Goal: Task Accomplishment & Management: Use online tool/utility

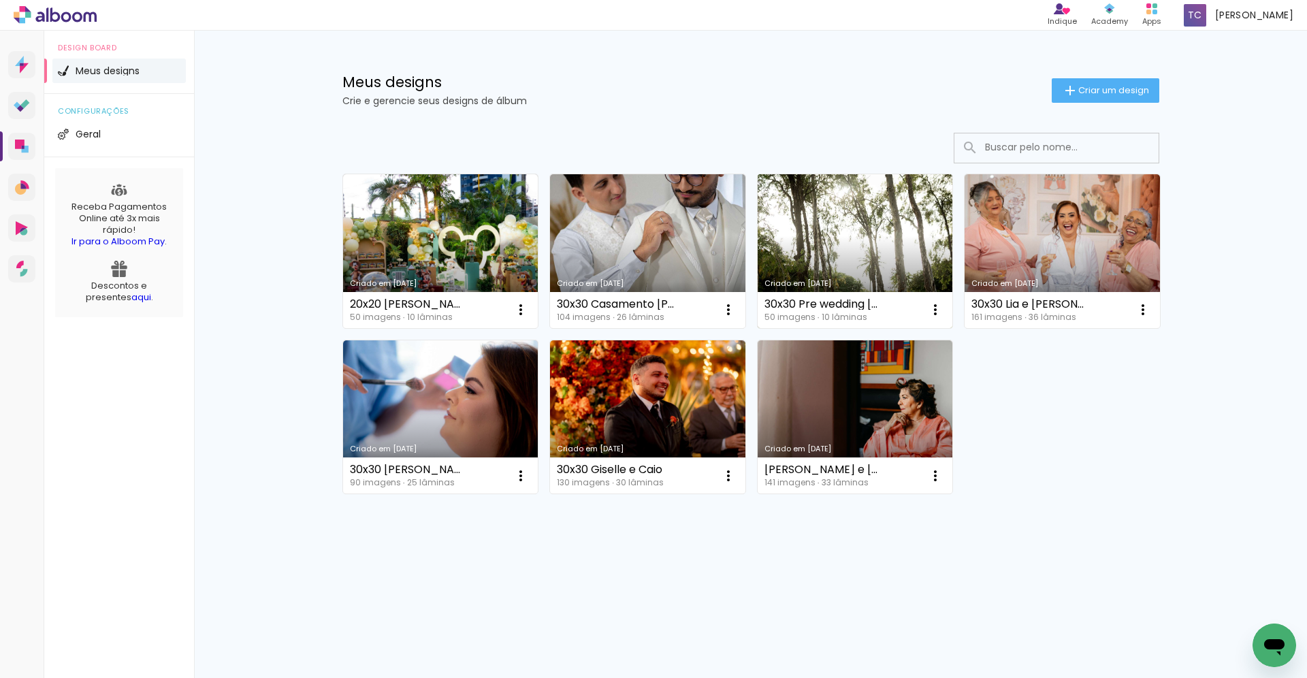
click at [839, 216] on link "Criado em [DATE]" at bounding box center [855, 251] width 195 height 154
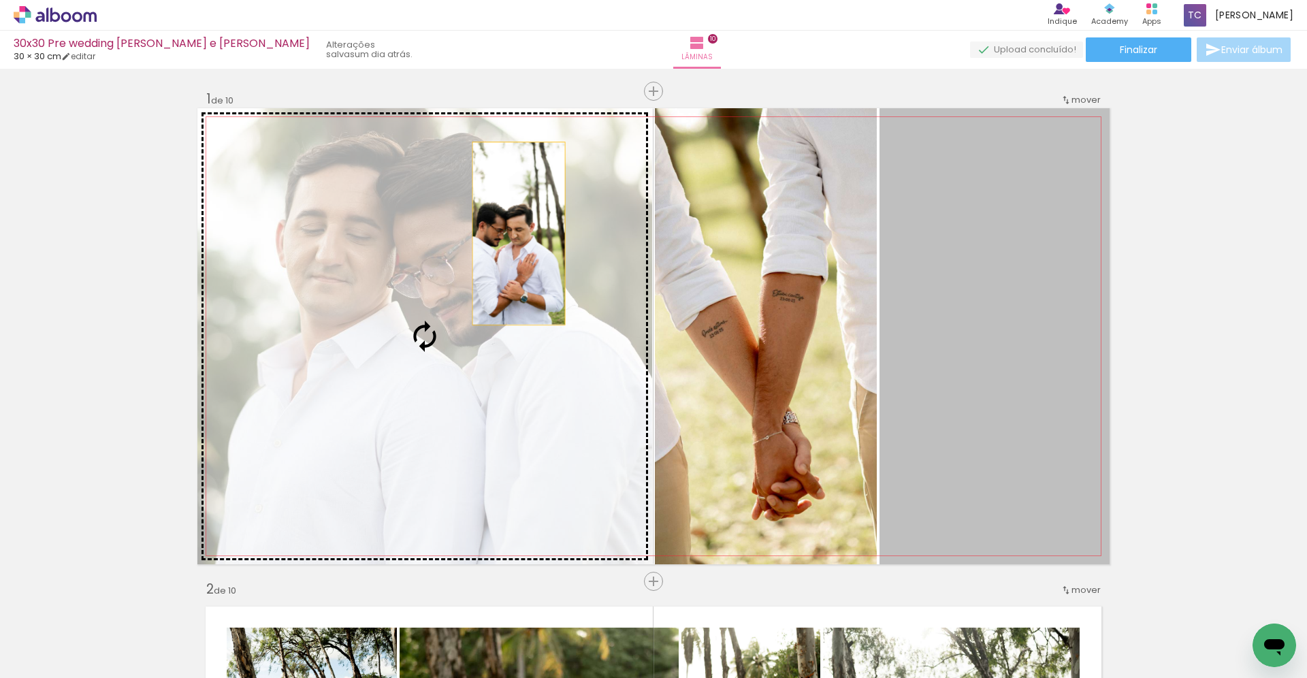
drag, startPoint x: 1014, startPoint y: 227, endPoint x: 519, endPoint y: 234, distance: 495.7
click at [0, 0] on slot at bounding box center [0, 0] width 0 height 0
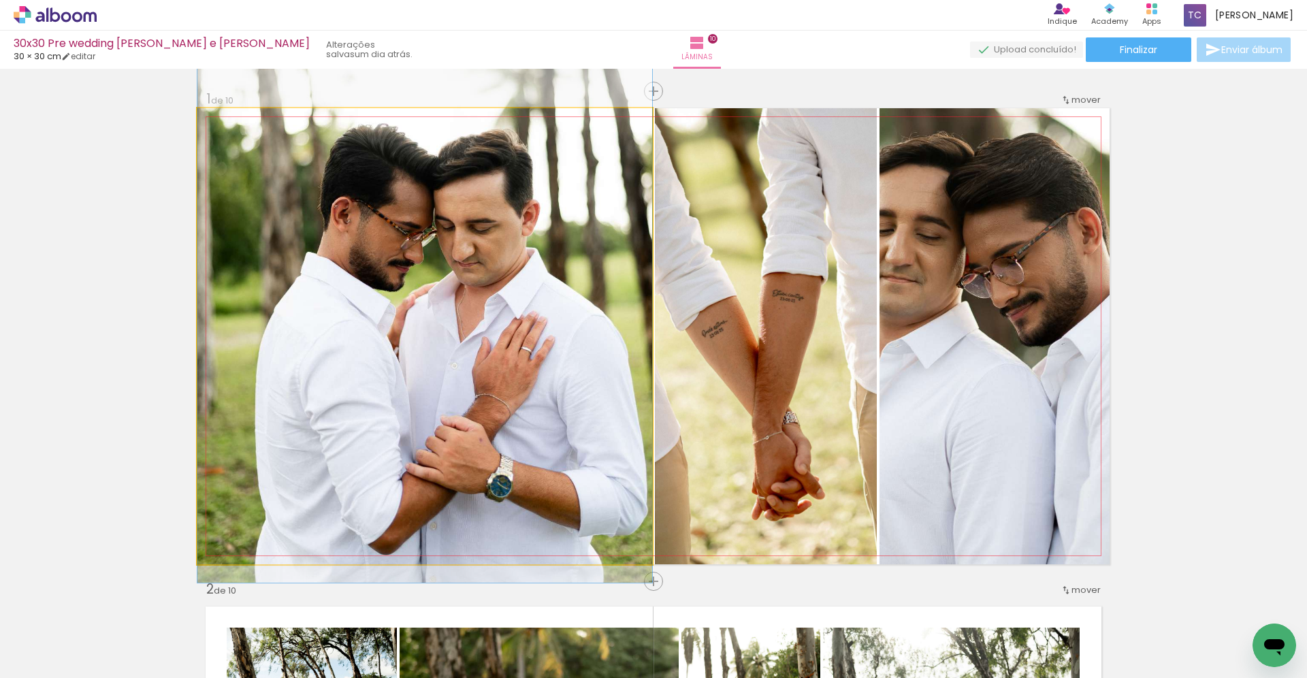
drag, startPoint x: 479, startPoint y: 304, endPoint x: 472, endPoint y: 209, distance: 94.9
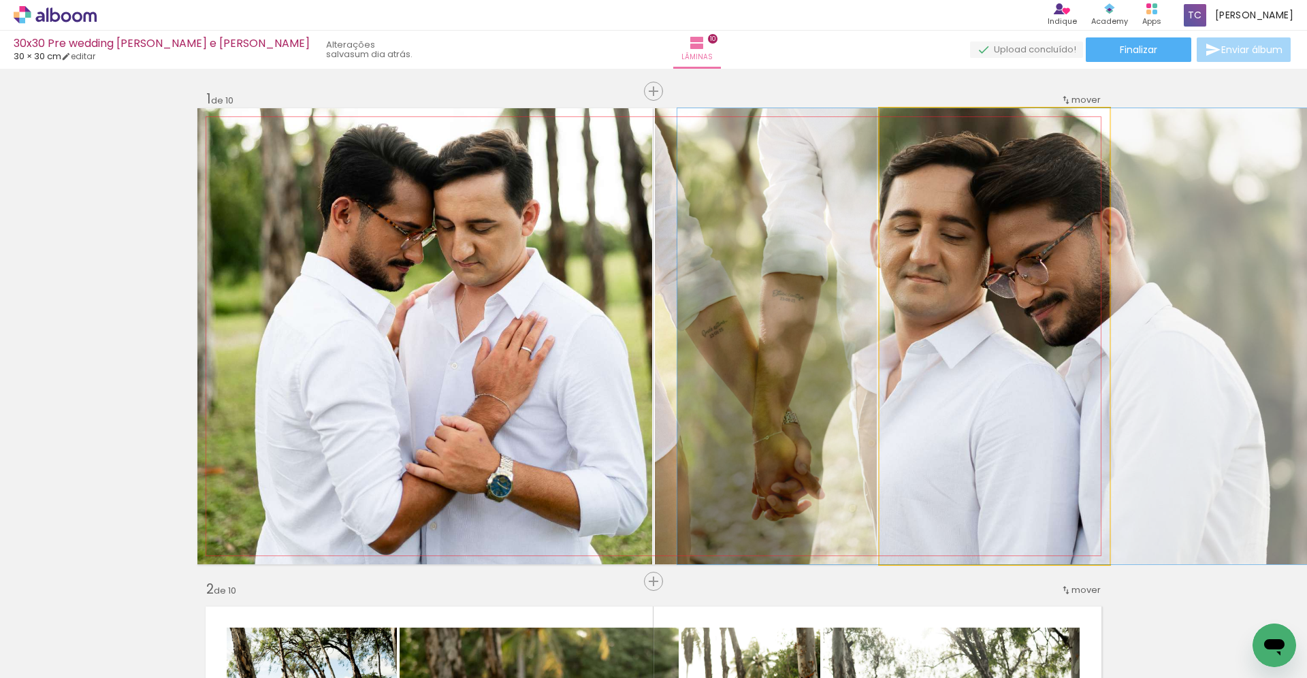
drag, startPoint x: 980, startPoint y: 302, endPoint x: 1004, endPoint y: 278, distance: 34.2
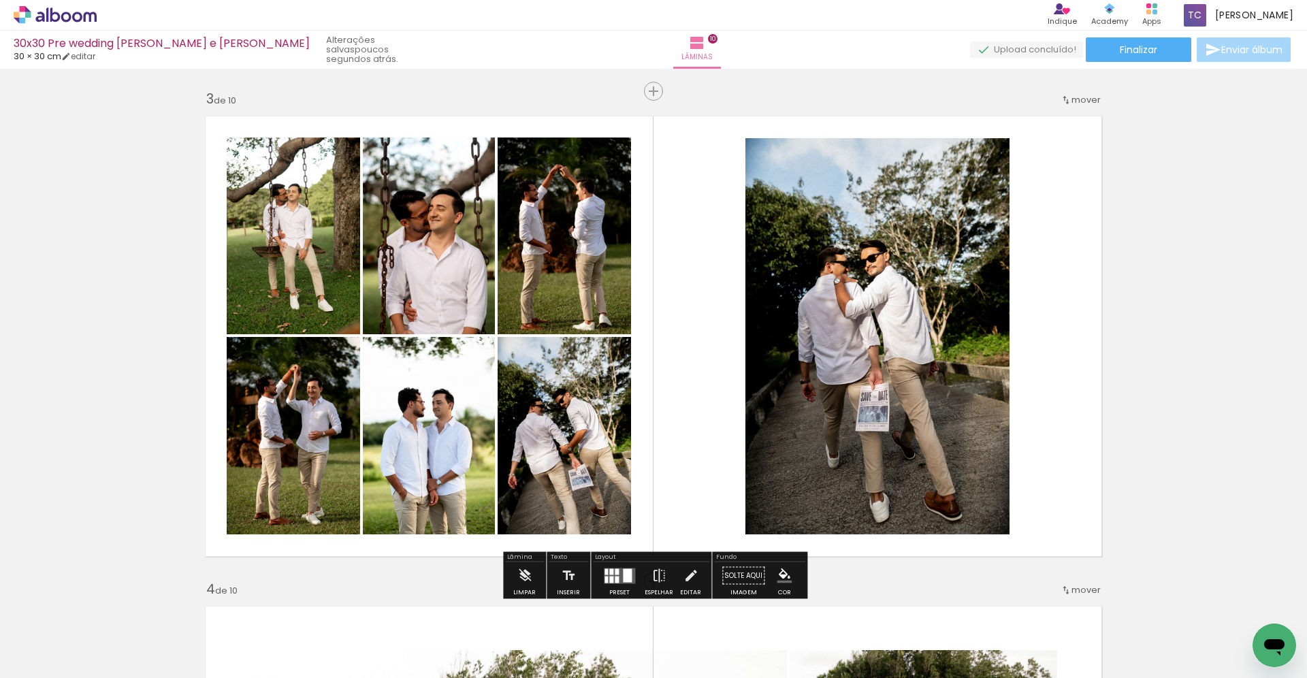
scroll to position [1019, 0]
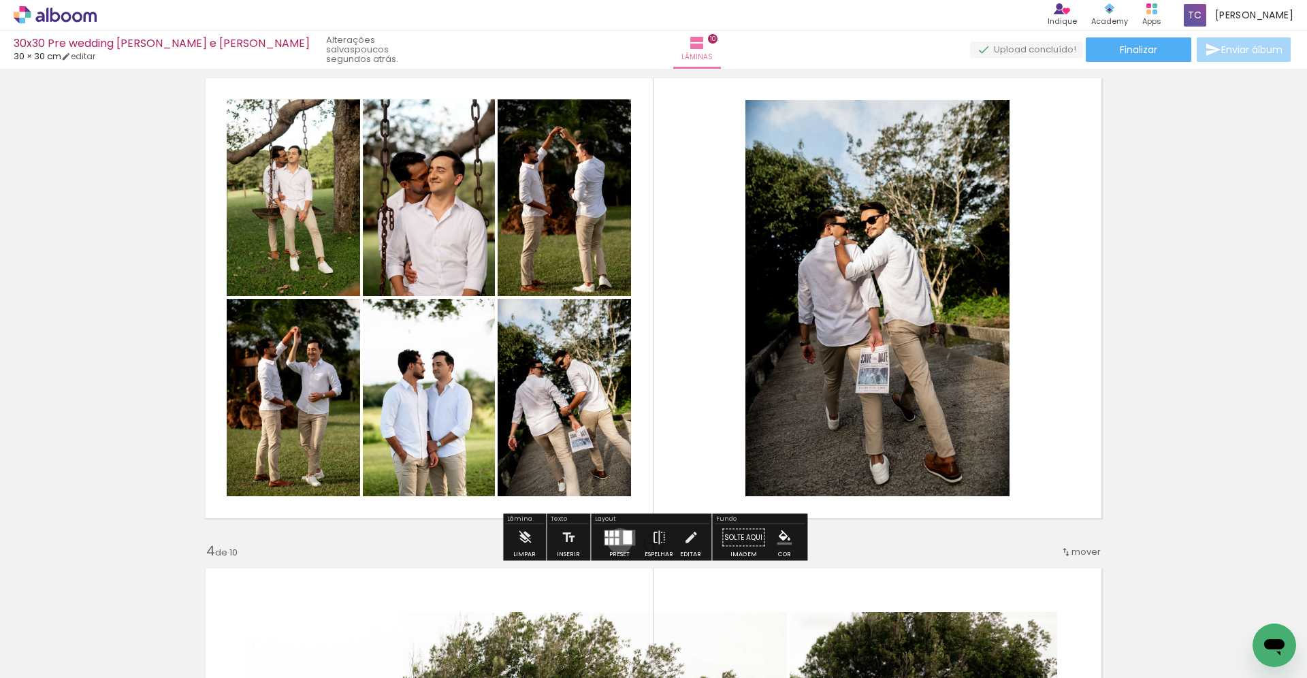
click at [617, 541] on quentale-layouter at bounding box center [619, 538] width 31 height 16
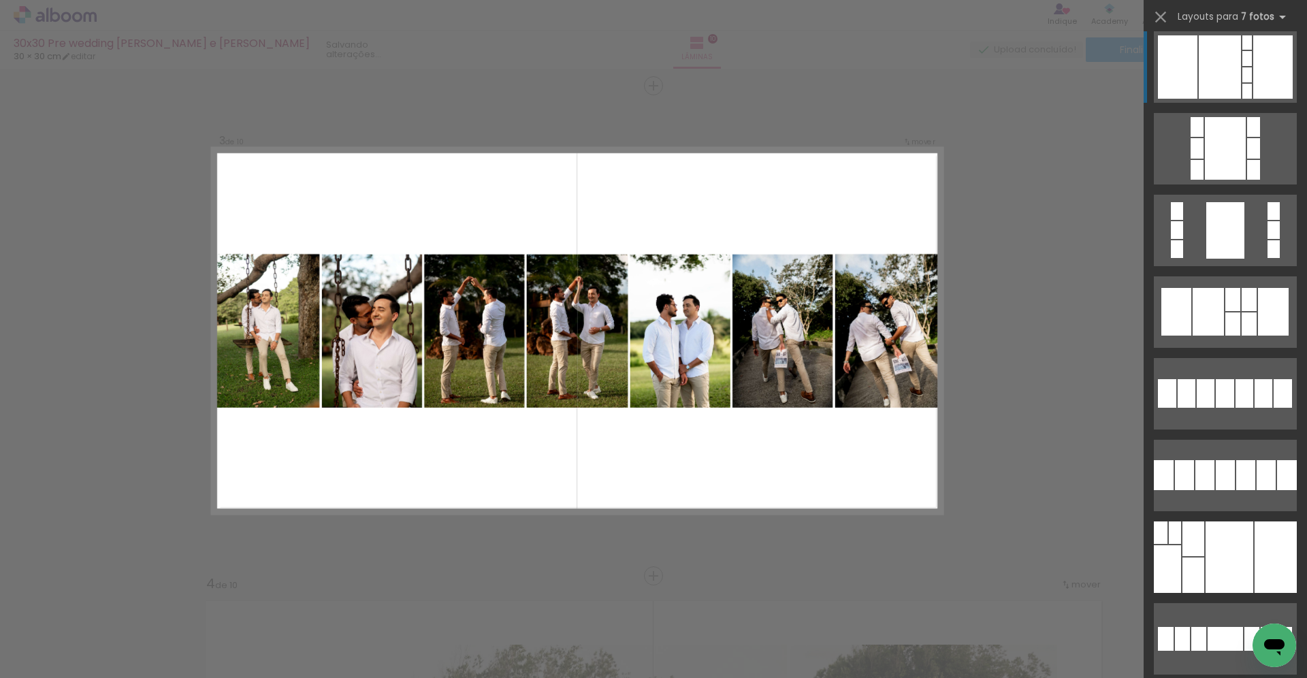
scroll to position [683, 0]
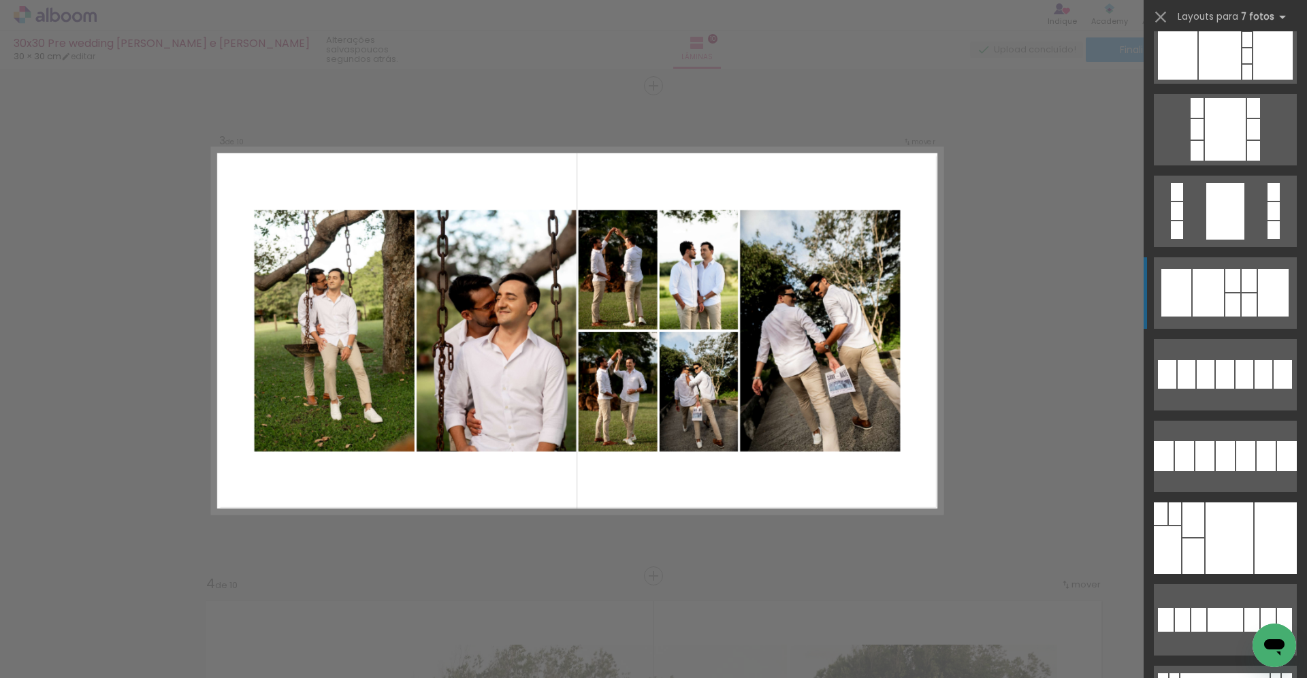
click at [1219, 299] on div at bounding box center [1208, 293] width 31 height 48
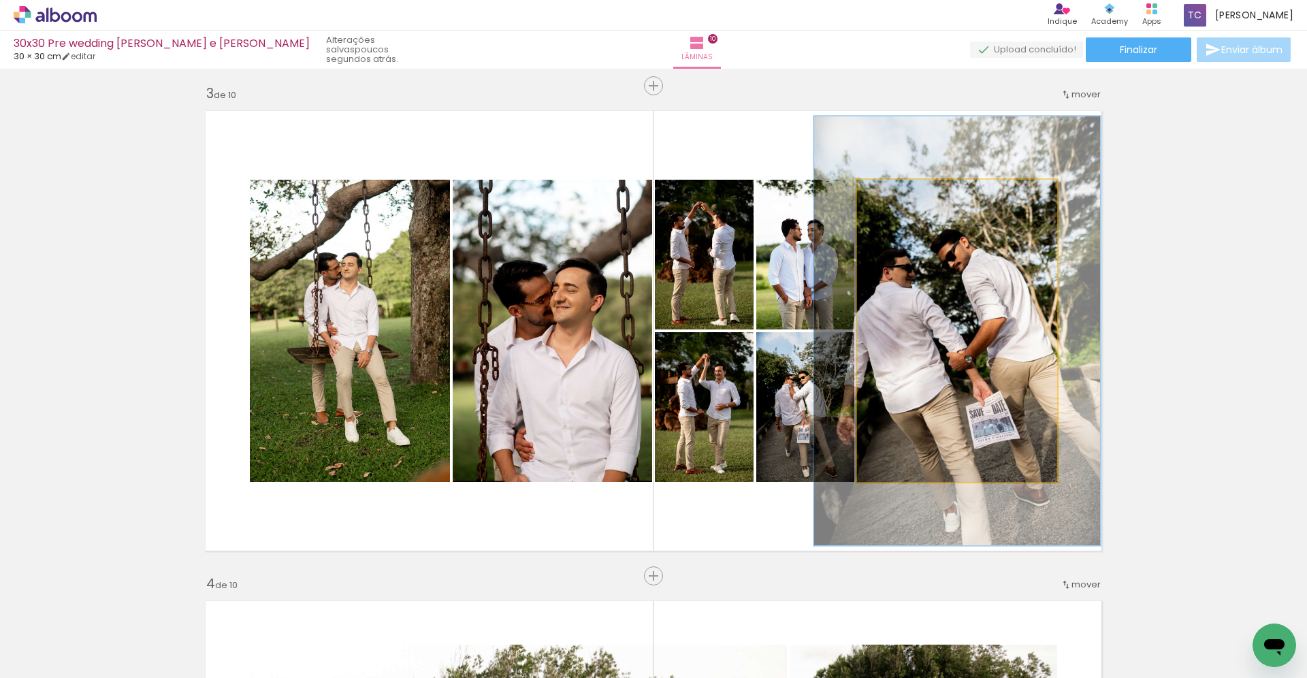
drag, startPoint x: 892, startPoint y: 196, endPoint x: 911, endPoint y: 199, distance: 19.3
type paper-slider "142"
click at [912, 199] on div at bounding box center [909, 194] width 12 height 12
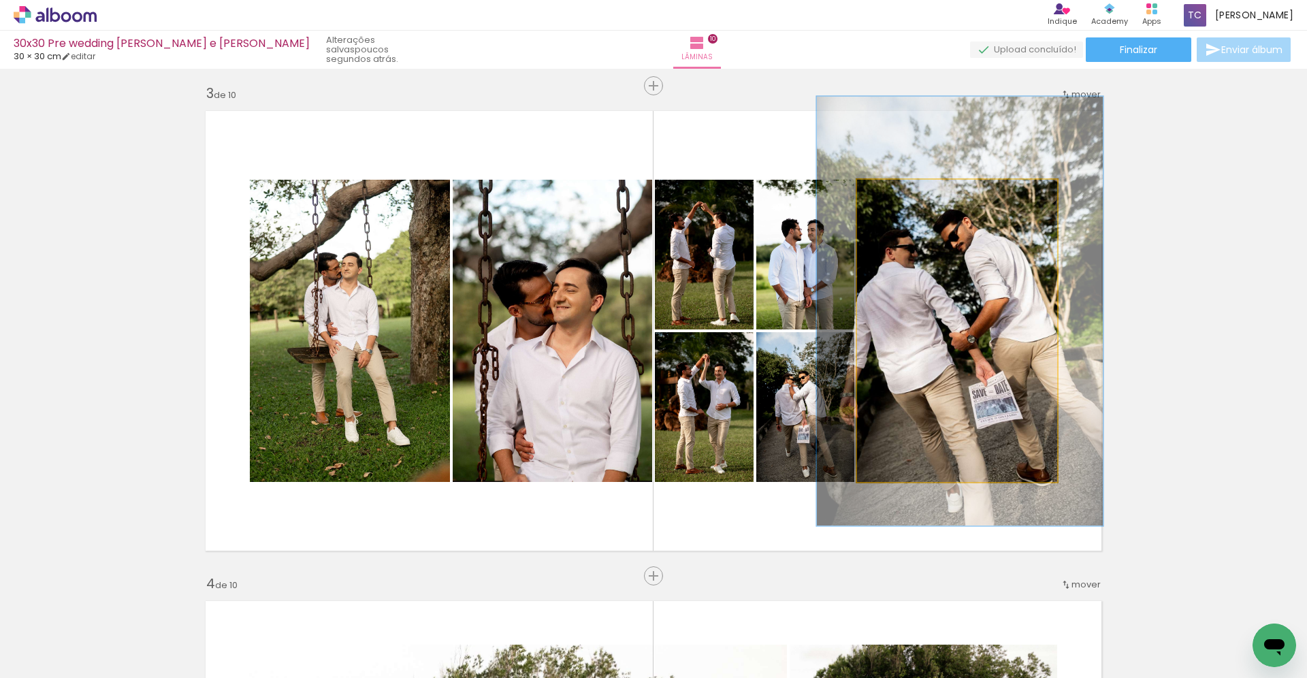
drag, startPoint x: 926, startPoint y: 319, endPoint x: 929, endPoint y: 300, distance: 19.9
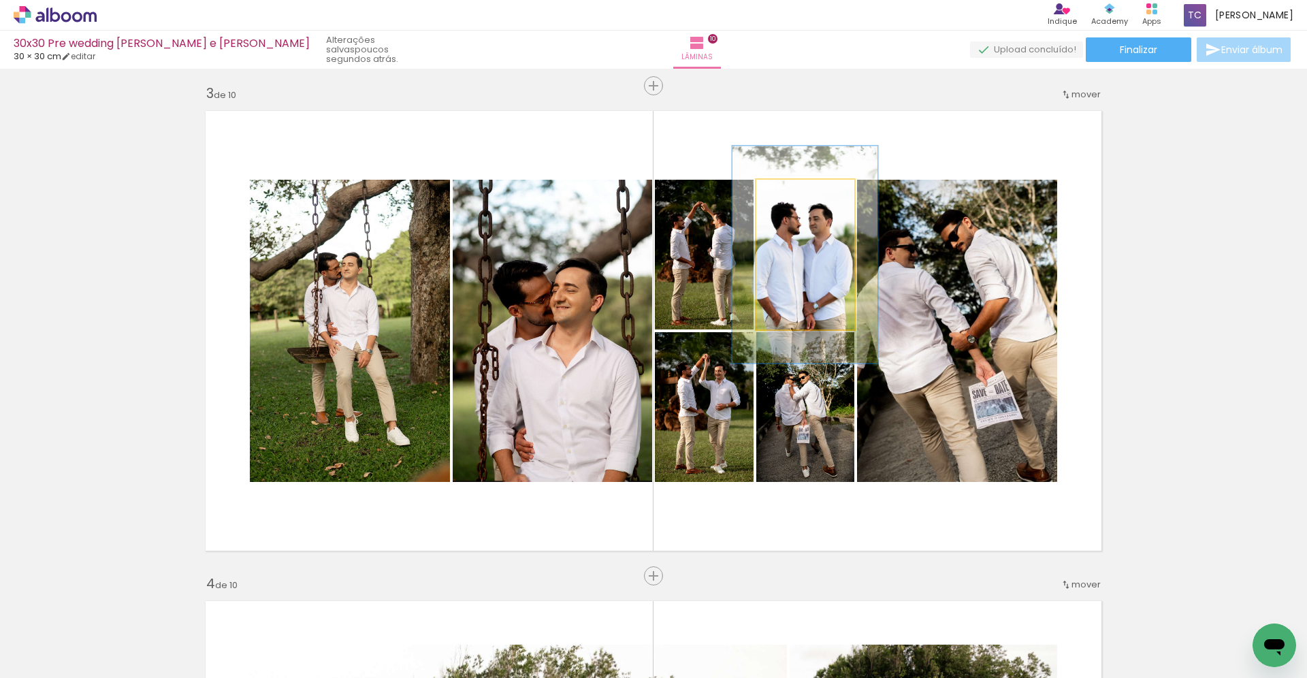
drag, startPoint x: 788, startPoint y: 194, endPoint x: 808, endPoint y: 199, distance: 20.5
type paper-slider "145"
click at [808, 199] on div at bounding box center [807, 194] width 12 height 12
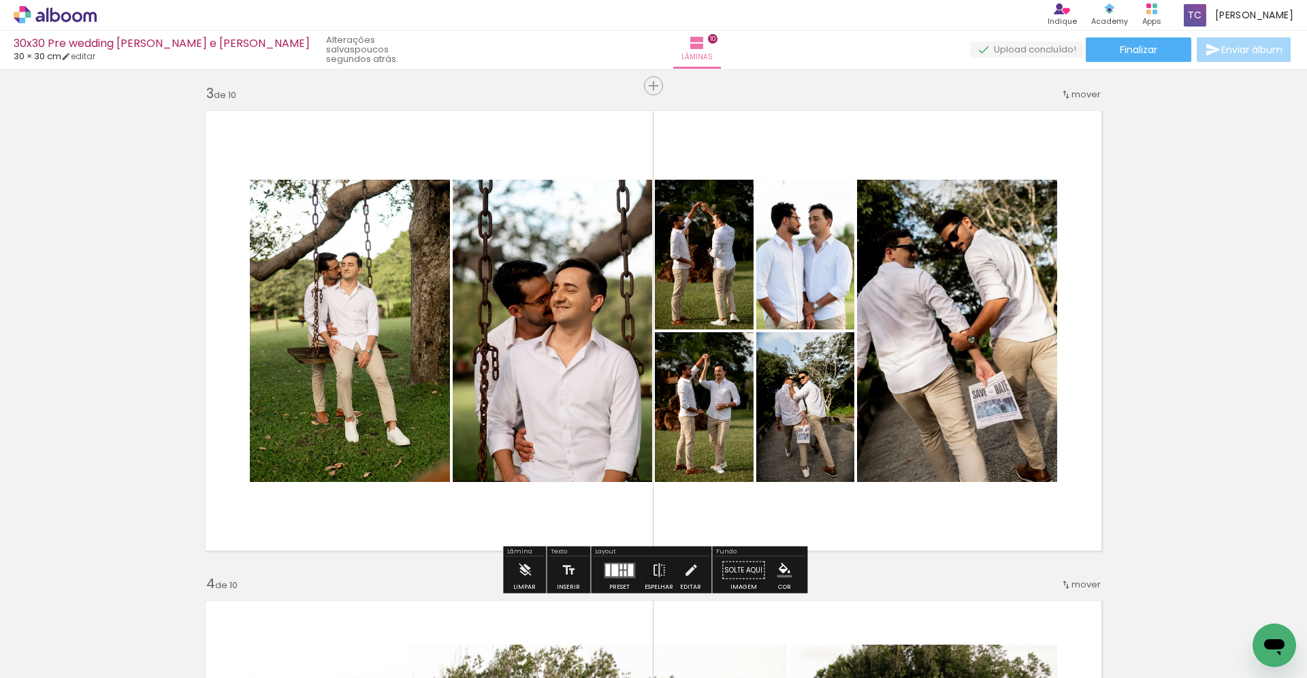
click at [805, 255] on paper-item at bounding box center [800, 257] width 25 height 10
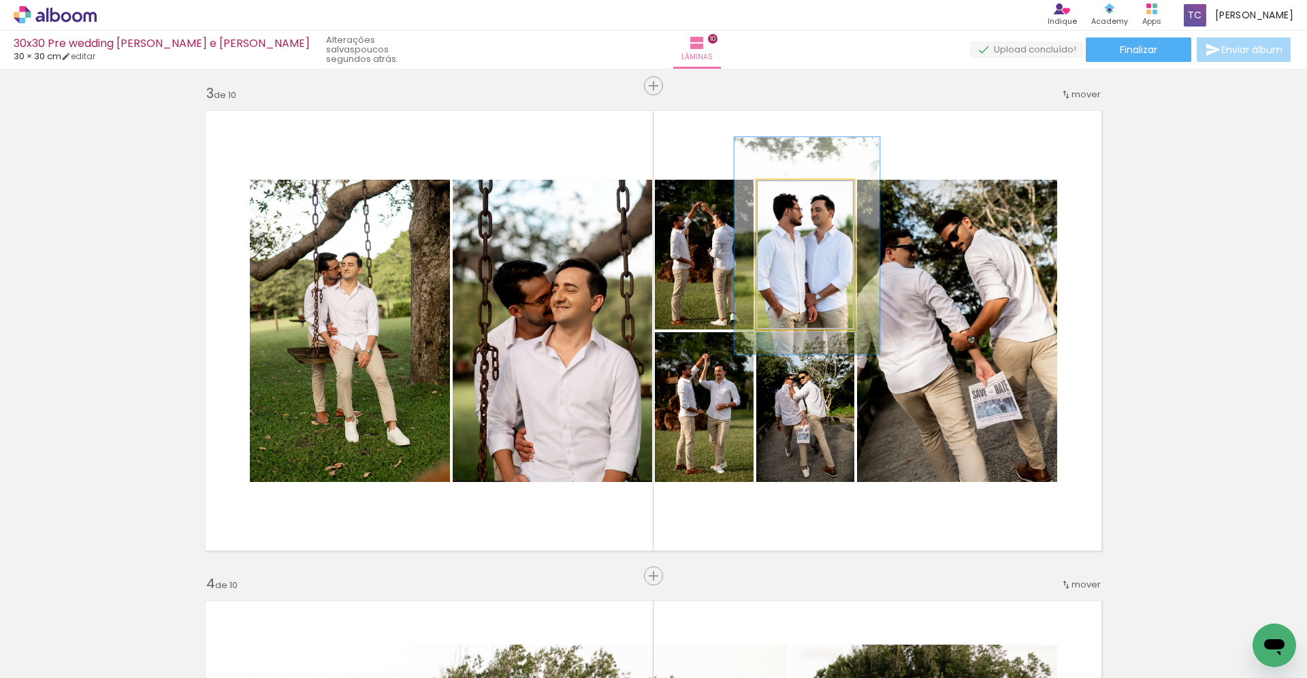
drag, startPoint x: 822, startPoint y: 242, endPoint x: 824, endPoint y: 234, distance: 9.1
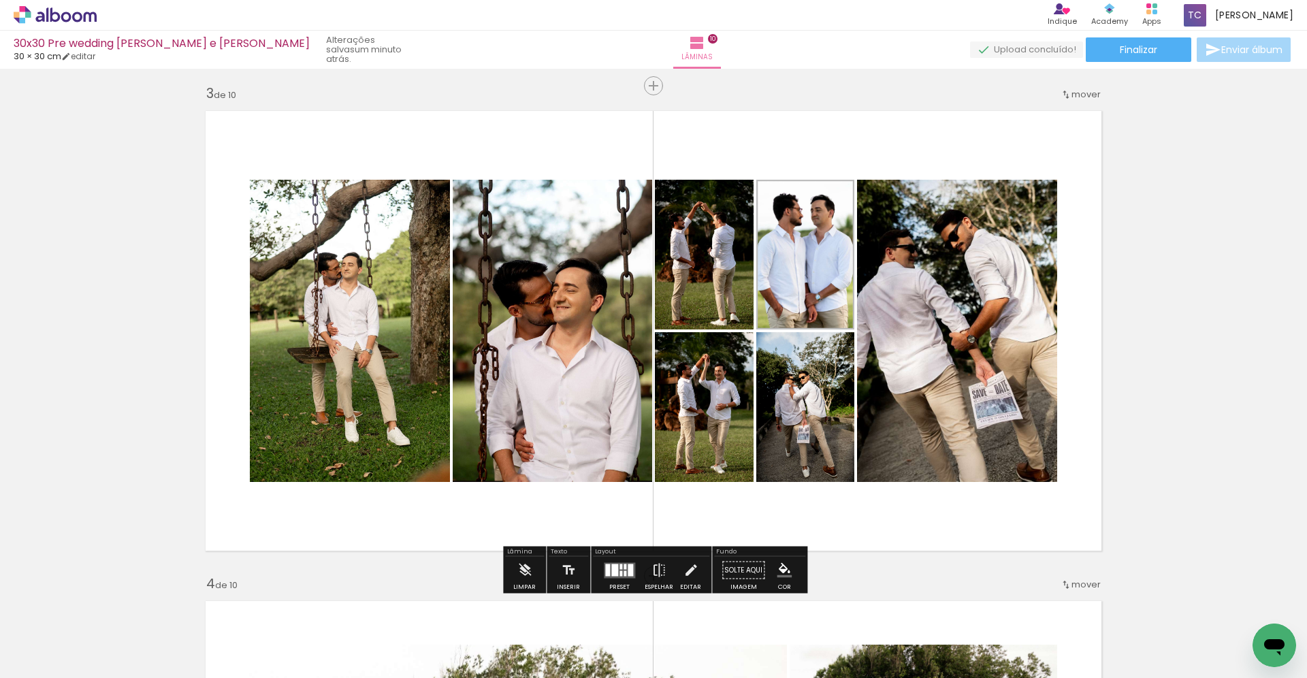
scroll to position [683, 0]
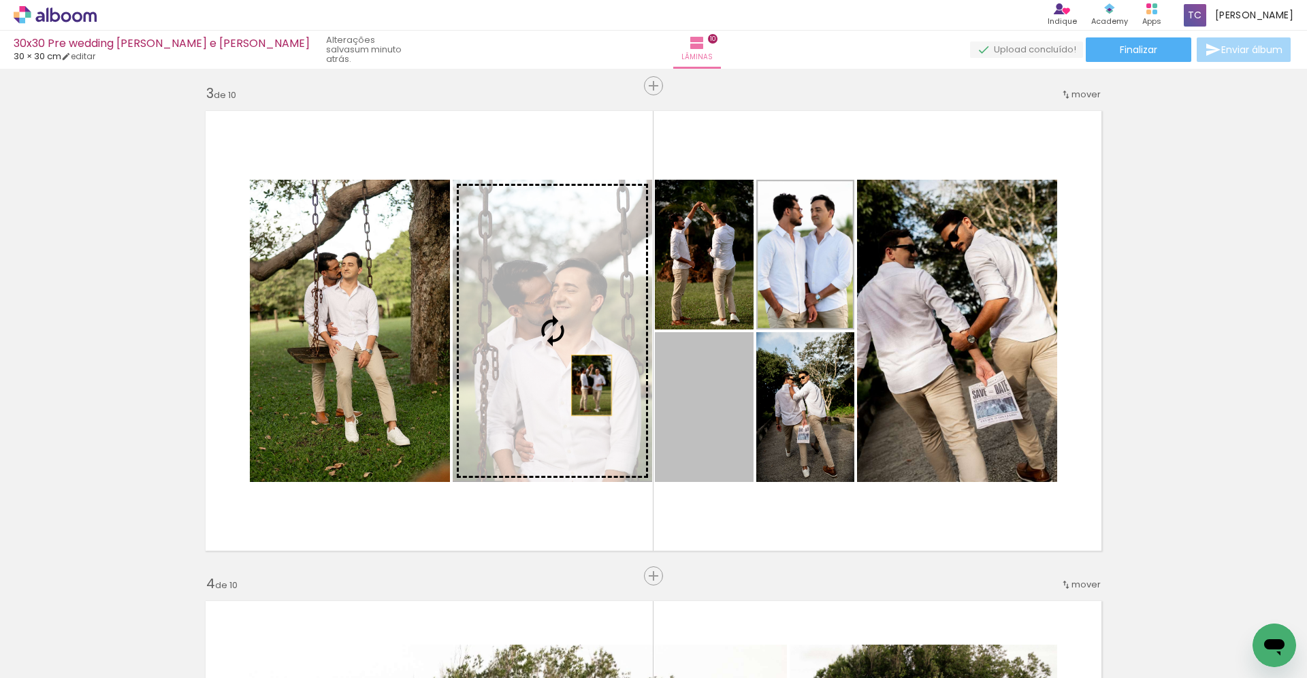
drag, startPoint x: 711, startPoint y: 391, endPoint x: 581, endPoint y: 384, distance: 129.6
click at [0, 0] on slot at bounding box center [0, 0] width 0 height 0
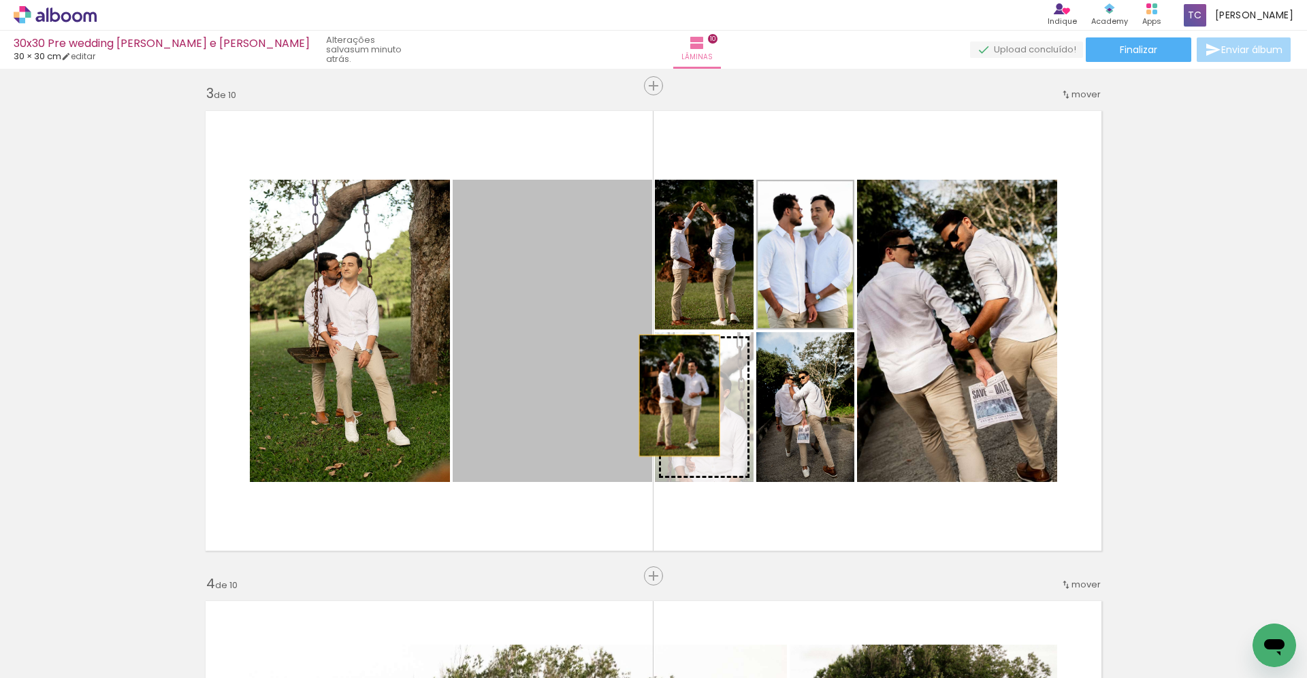
drag, startPoint x: 557, startPoint y: 350, endPoint x: 692, endPoint y: 400, distance: 144.5
click at [0, 0] on slot at bounding box center [0, 0] width 0 height 0
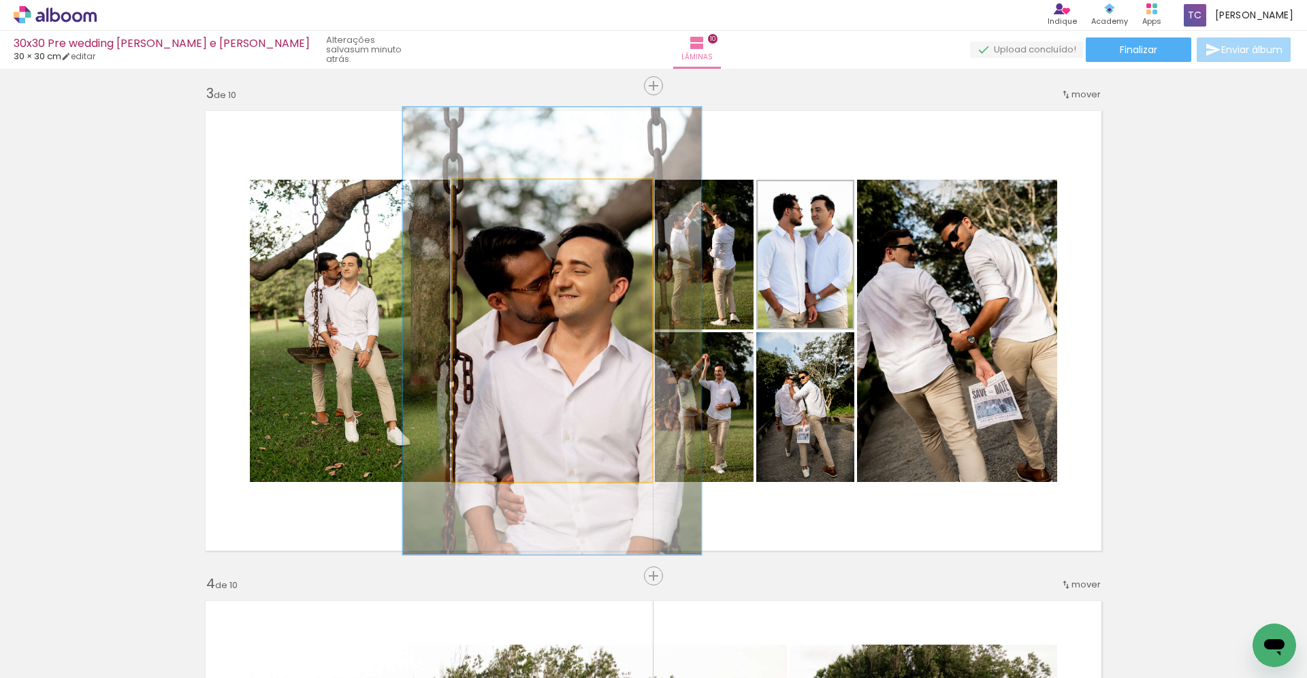
drag, startPoint x: 489, startPoint y: 193, endPoint x: 511, endPoint y: 195, distance: 22.6
click at [511, 195] on div at bounding box center [507, 194] width 22 height 22
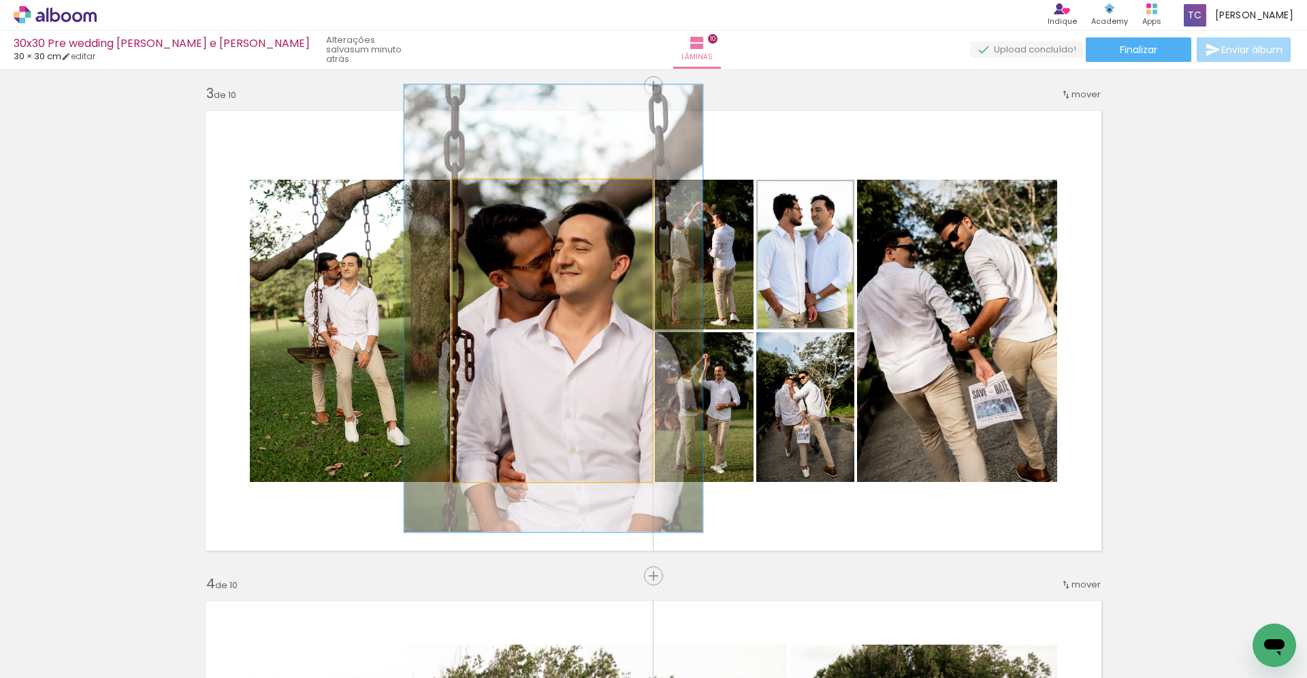
drag, startPoint x: 550, startPoint y: 281, endPoint x: 551, endPoint y: 259, distance: 22.5
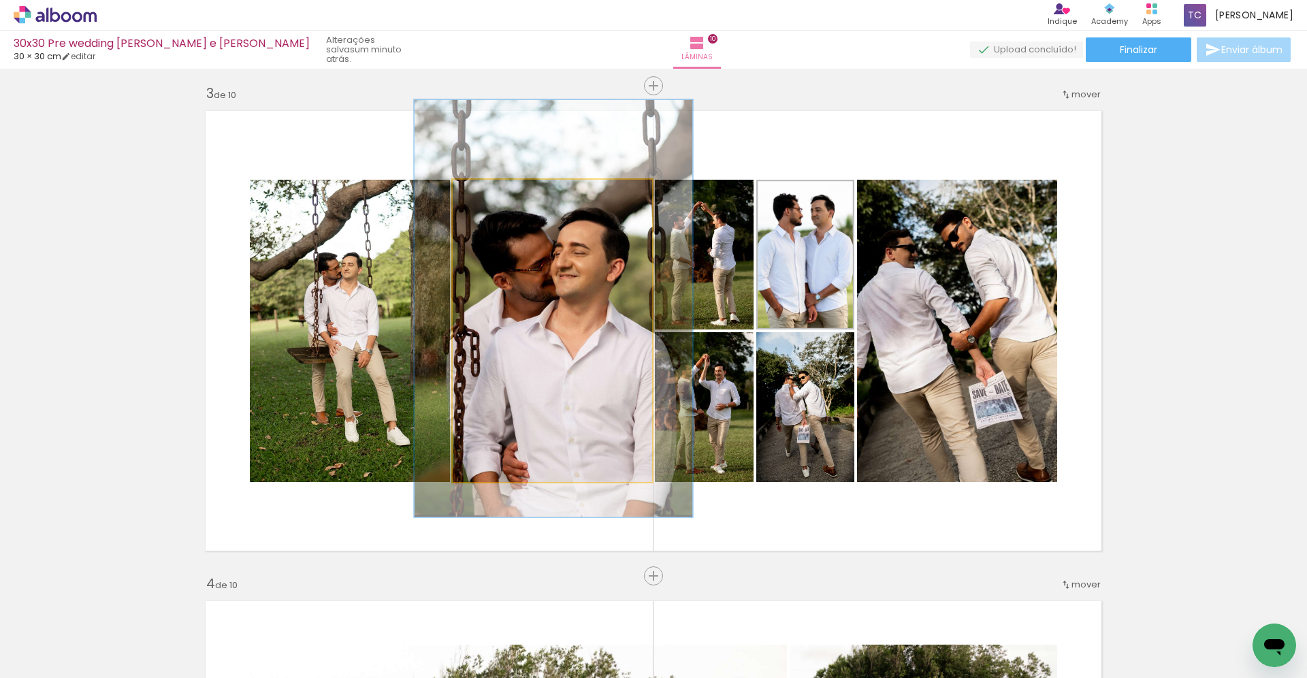
type paper-slider "138"
click at [504, 195] on div at bounding box center [505, 194] width 12 height 12
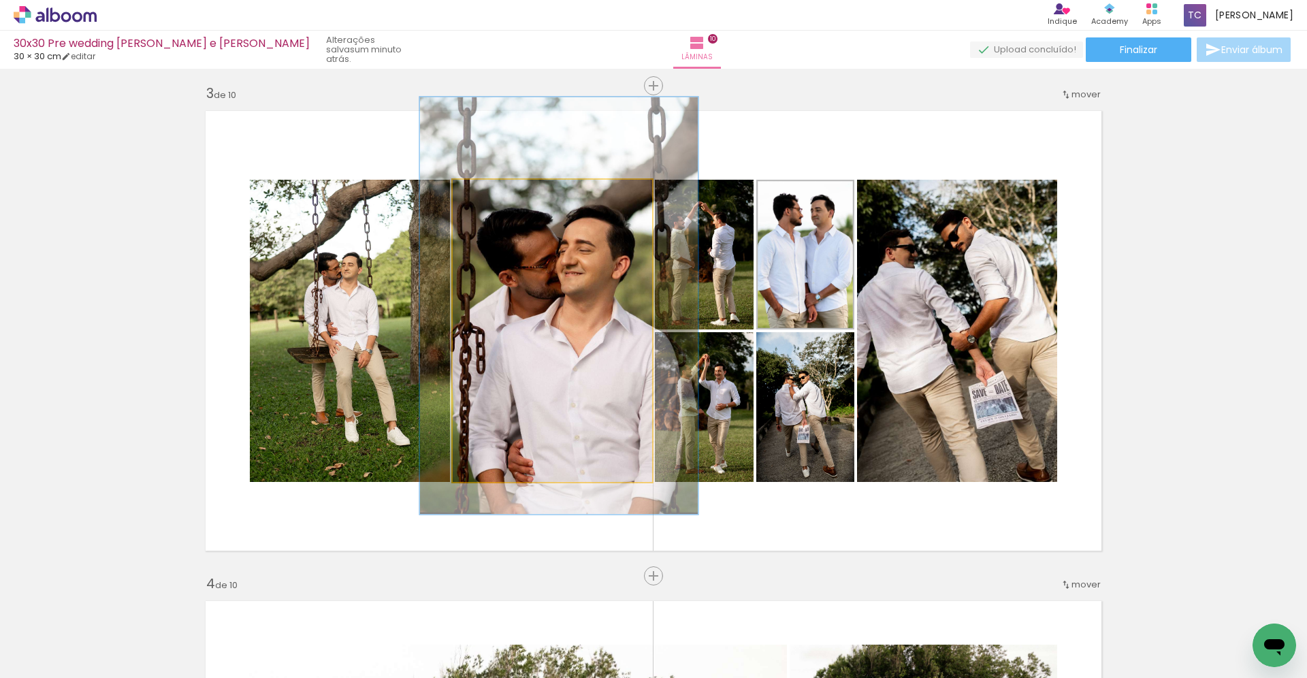
drag, startPoint x: 547, startPoint y: 266, endPoint x: 556, endPoint y: 263, distance: 9.3
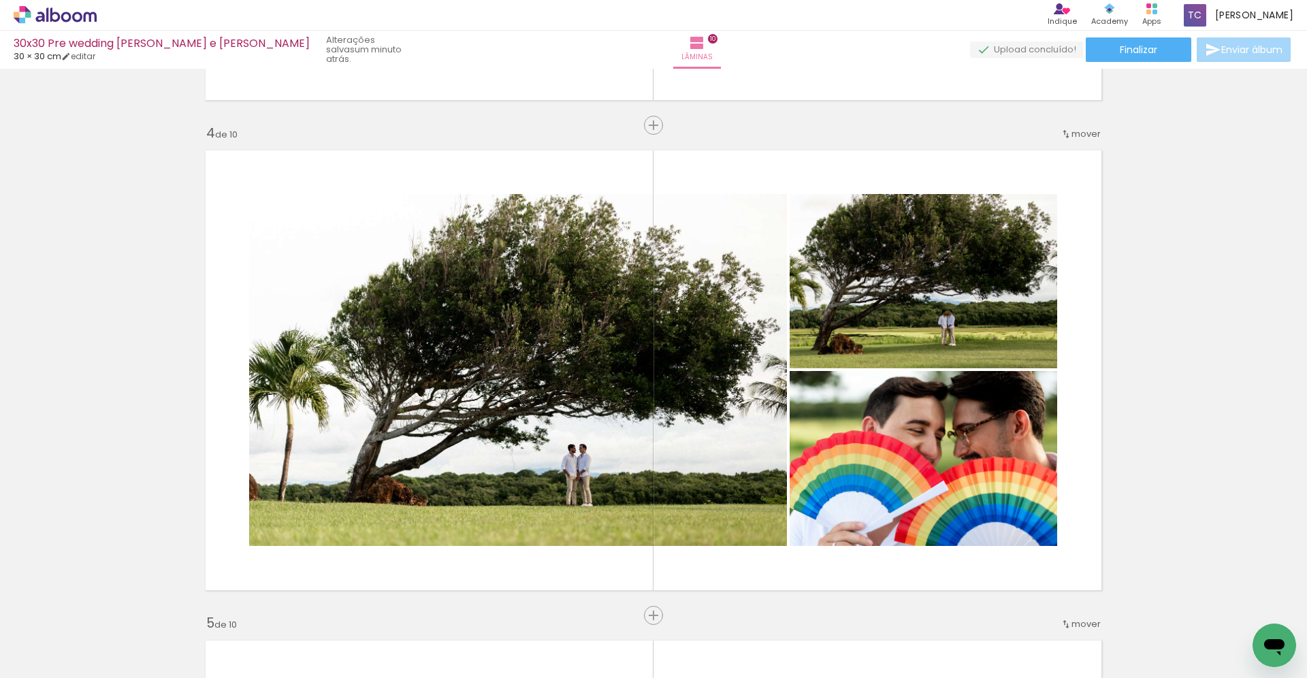
scroll to position [1436, 0]
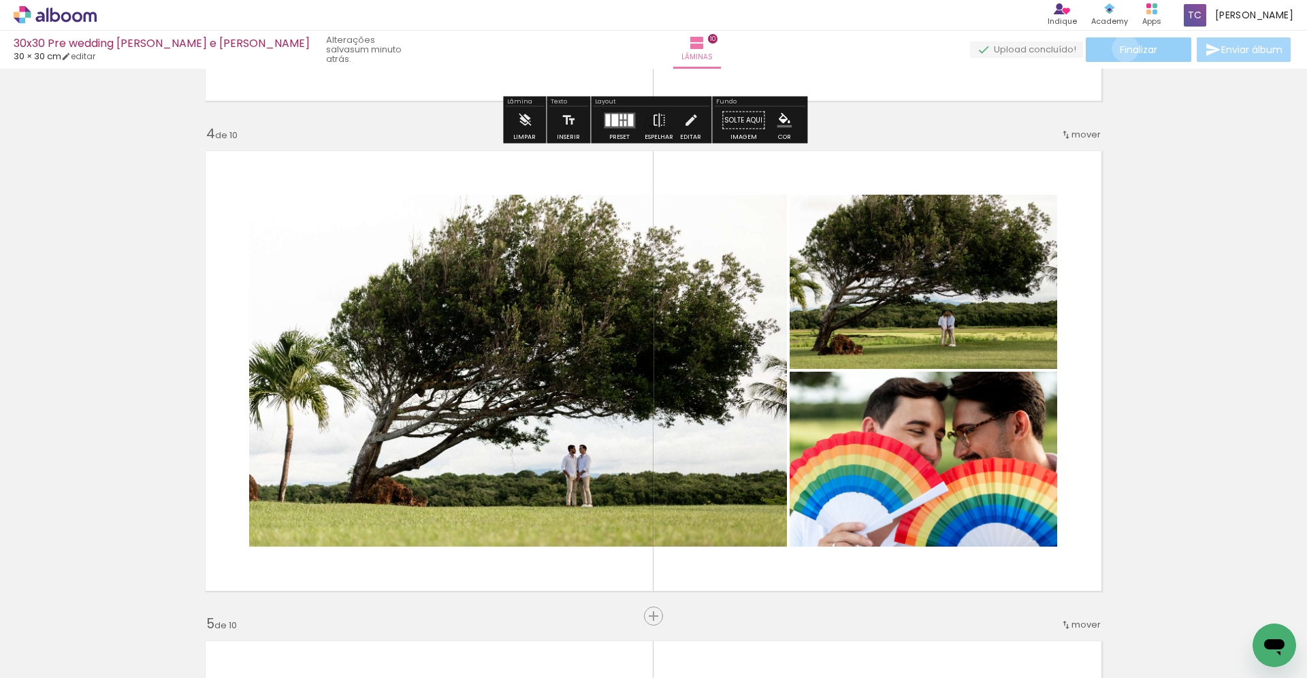
click at [1121, 48] on span "Finalizar" at bounding box center [1138, 50] width 37 height 10
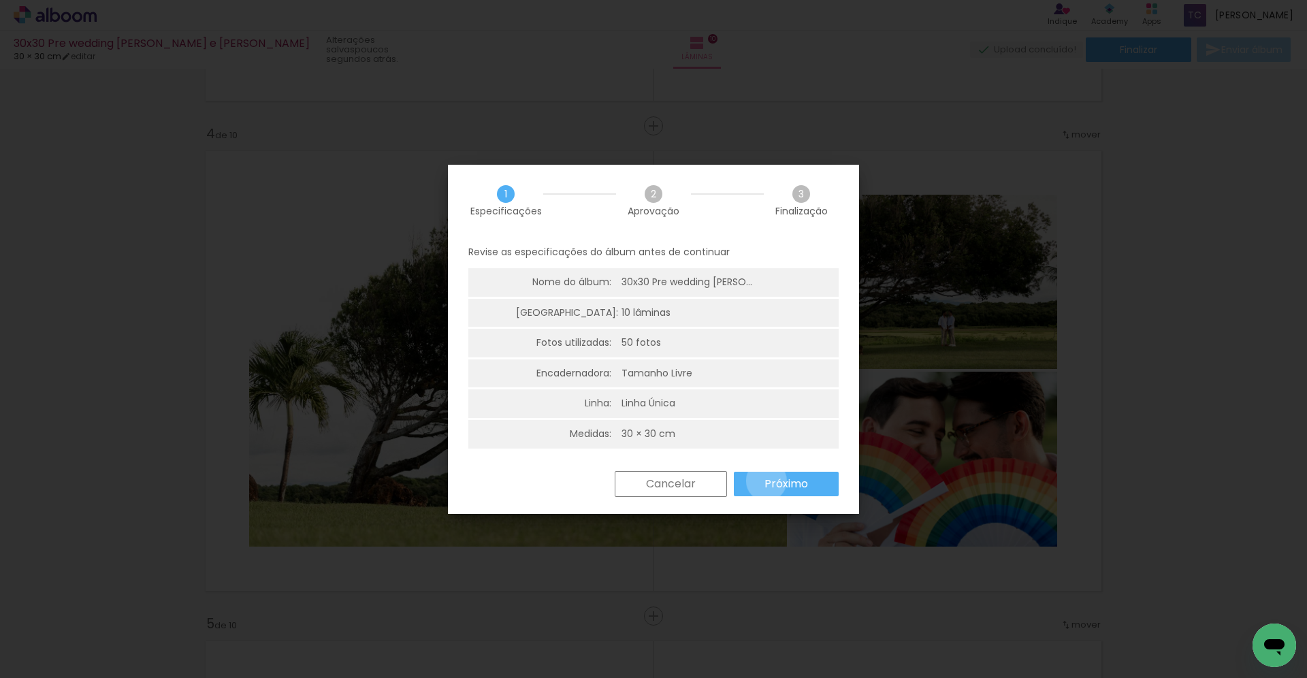
click at [0, 0] on slot "Próximo" at bounding box center [0, 0] width 0 height 0
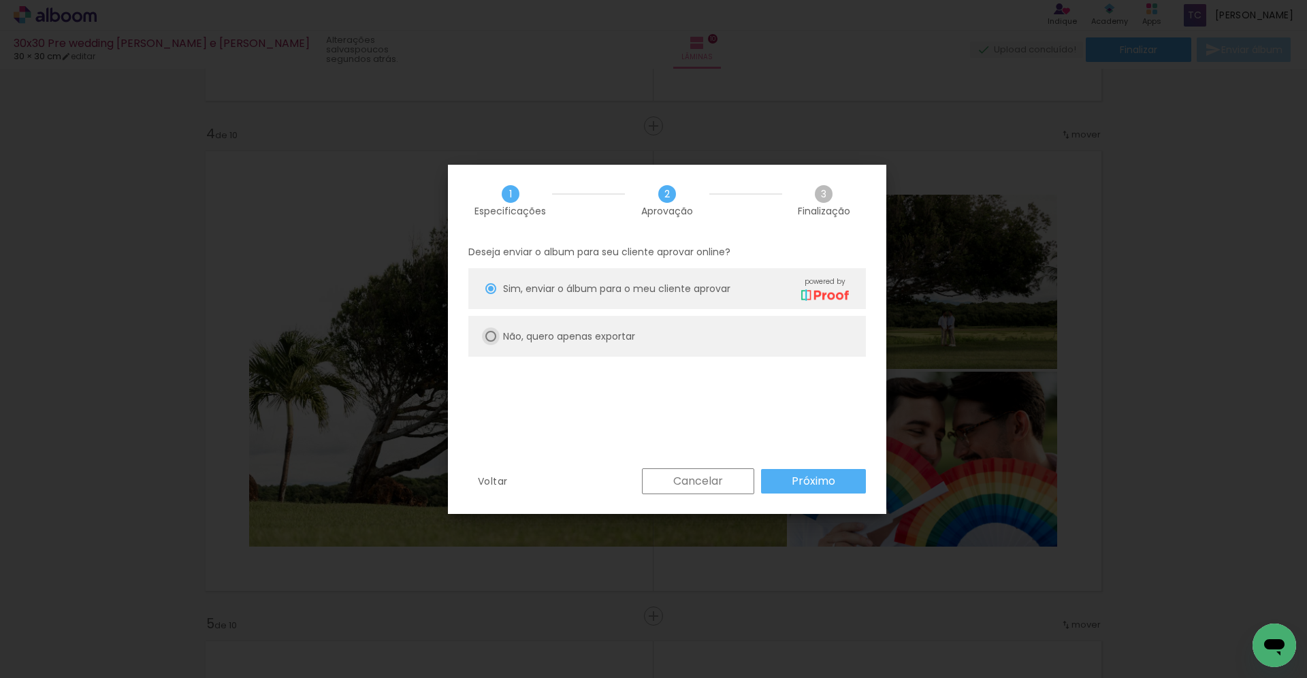
click at [495, 338] on div at bounding box center [490, 336] width 11 height 11
type paper-radio-button "on"
click at [787, 484] on paper-button "Próximo" at bounding box center [813, 481] width 105 height 25
type input "Alta, 300 DPI"
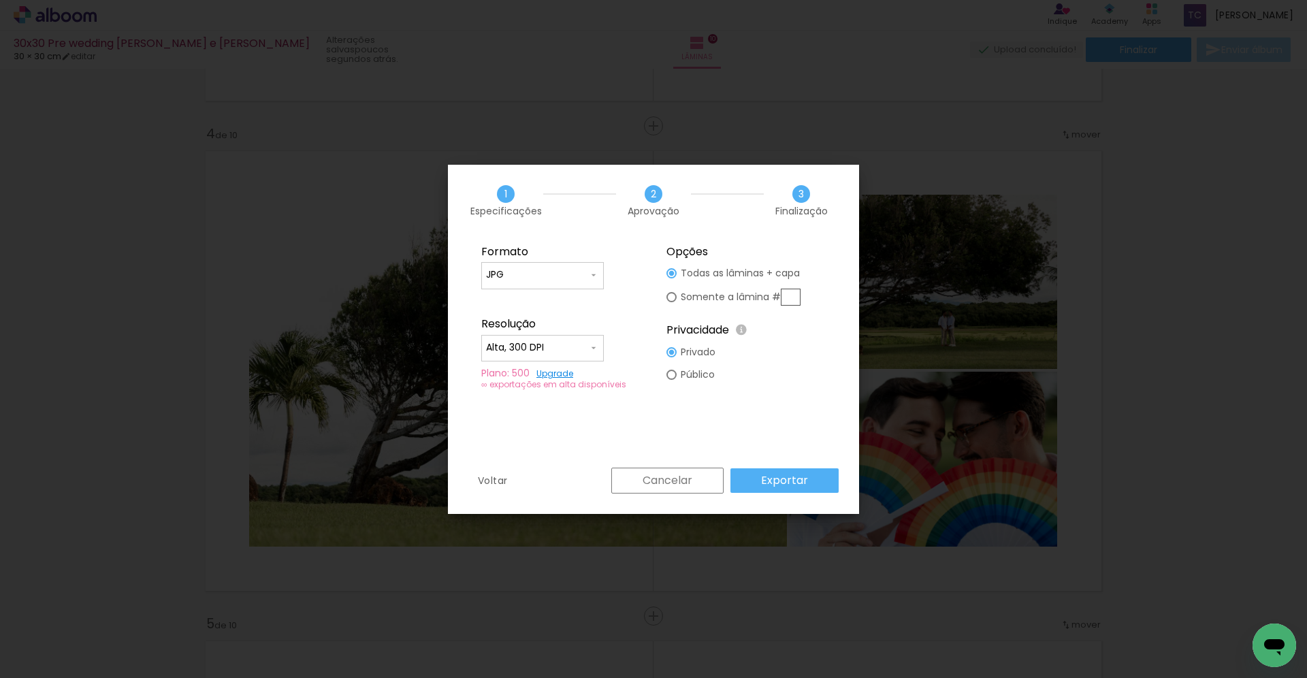
click at [0, 0] on slot "Exportar" at bounding box center [0, 0] width 0 height 0
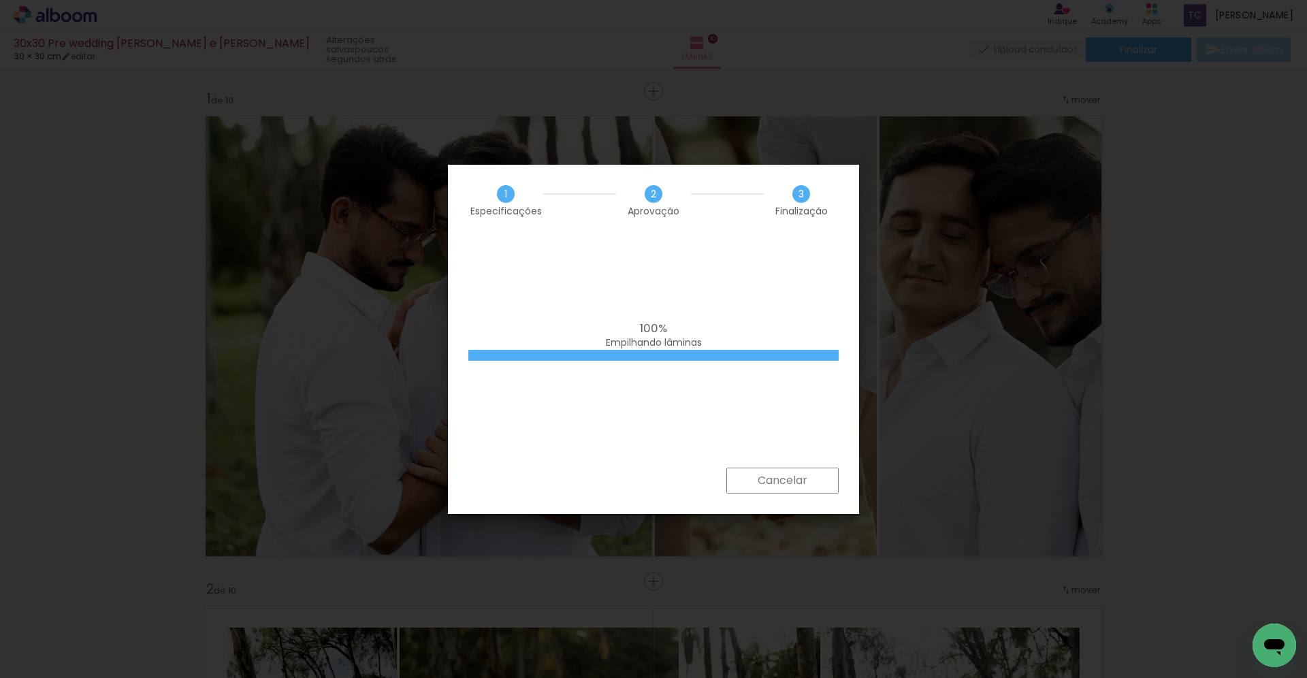
scroll to position [683, 0]
